Goal: Find contact information: Find contact information

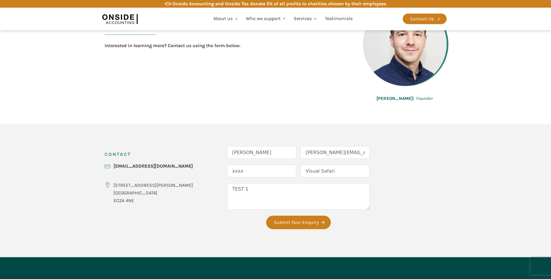
scroll to position [180, 0]
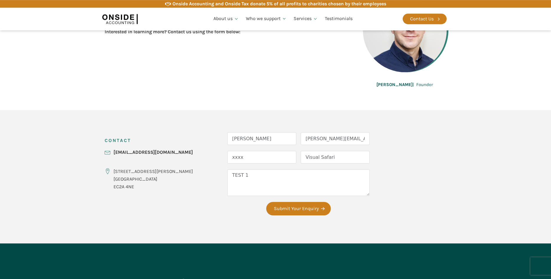
scroll to position [143, 0]
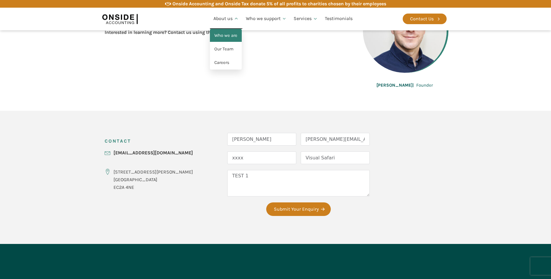
click at [227, 34] on link "Who we are" at bounding box center [226, 36] width 32 height 14
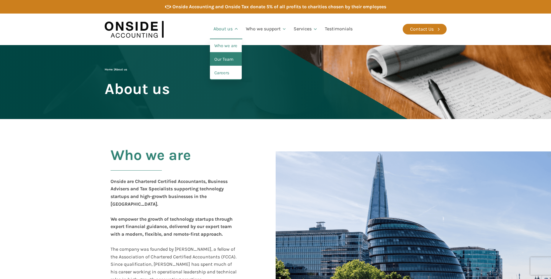
click at [222, 57] on link "Our Team" at bounding box center [226, 60] width 32 height 14
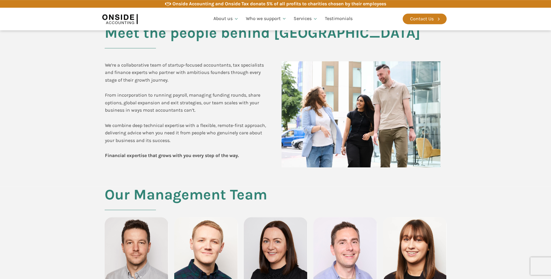
scroll to position [90, 0]
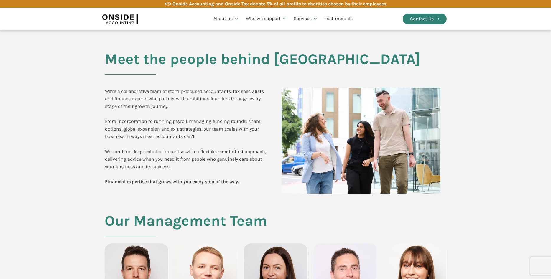
click at [426, 16] on div "Contact Us" at bounding box center [422, 19] width 24 height 8
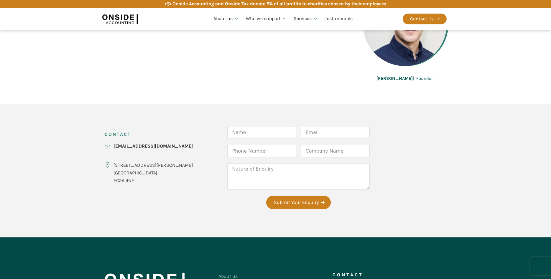
scroll to position [180, 0]
